Goal: Navigation & Orientation: Find specific page/section

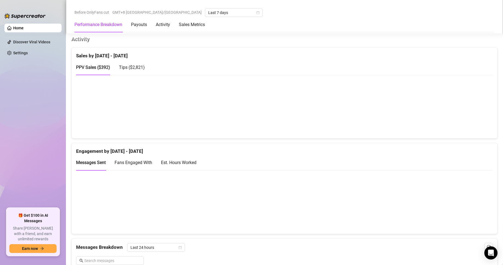
scroll to position [302, 0]
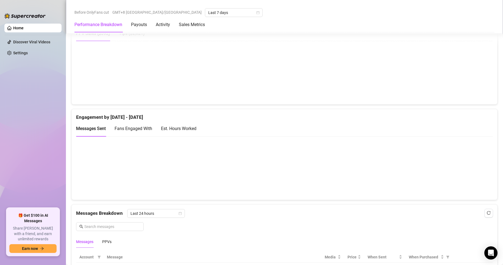
click at [281, 191] on canvas at bounding box center [282, 168] width 412 height 55
click at [268, 192] on canvas at bounding box center [282, 168] width 412 height 55
click at [264, 190] on canvas at bounding box center [282, 168] width 412 height 55
click at [265, 191] on canvas at bounding box center [282, 168] width 412 height 55
click at [282, 192] on canvas at bounding box center [282, 168] width 412 height 55
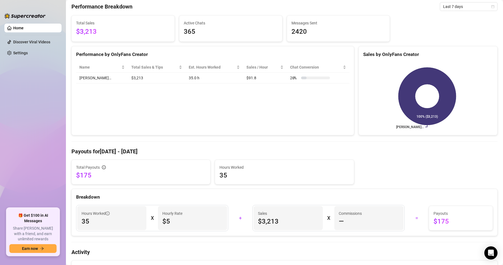
scroll to position [0, 0]
